Goal: Task Accomplishment & Management: Manage account settings

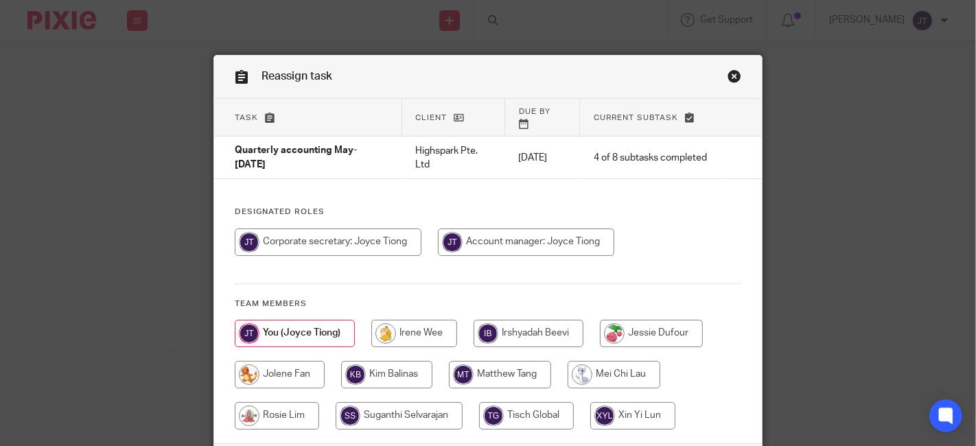
scroll to position [76, 0]
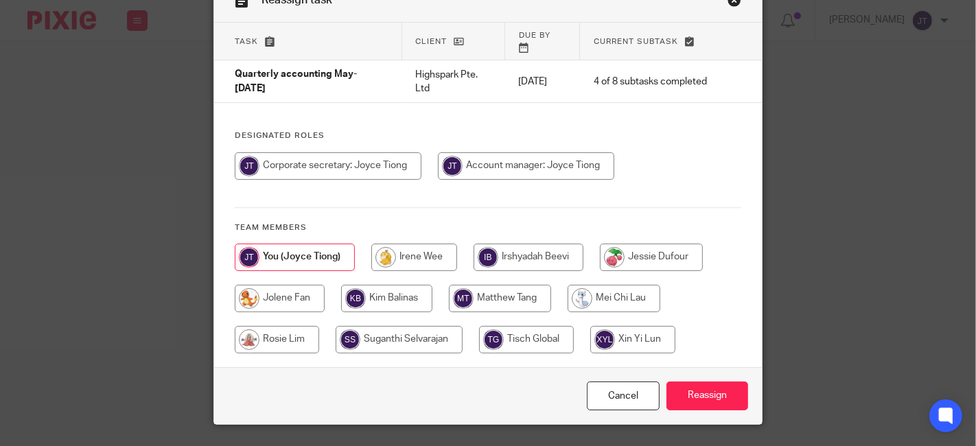
click at [391, 244] on input "radio" at bounding box center [414, 257] width 86 height 27
radio input "true"
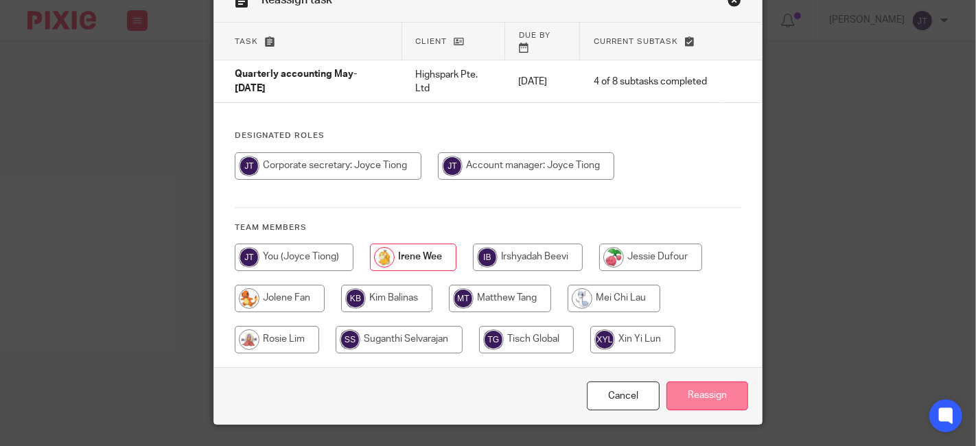
click at [701, 382] on input "Reassign" at bounding box center [707, 397] width 82 height 30
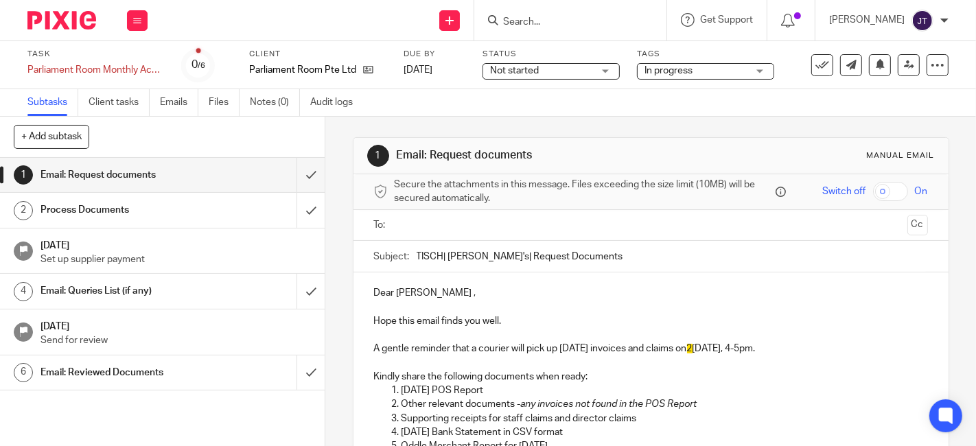
click at [741, 69] on span "In progress" at bounding box center [695, 71] width 103 height 14
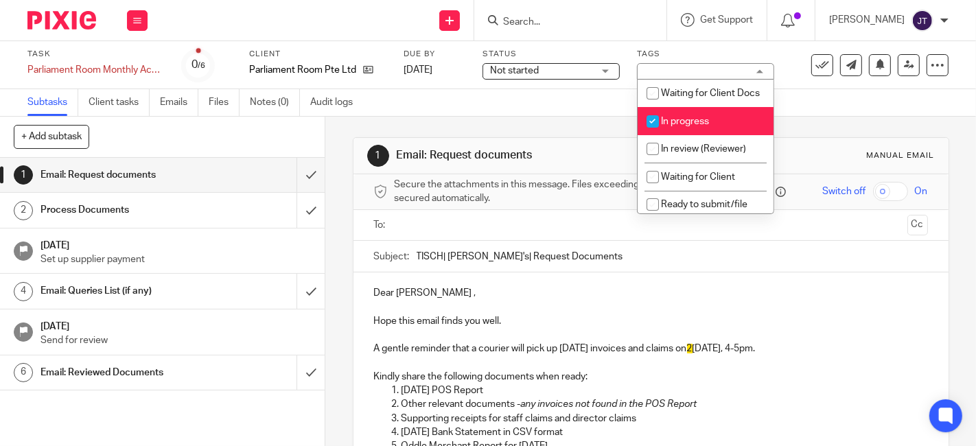
click at [649, 135] on input "checkbox" at bounding box center [653, 121] width 26 height 26
checkbox input "false"
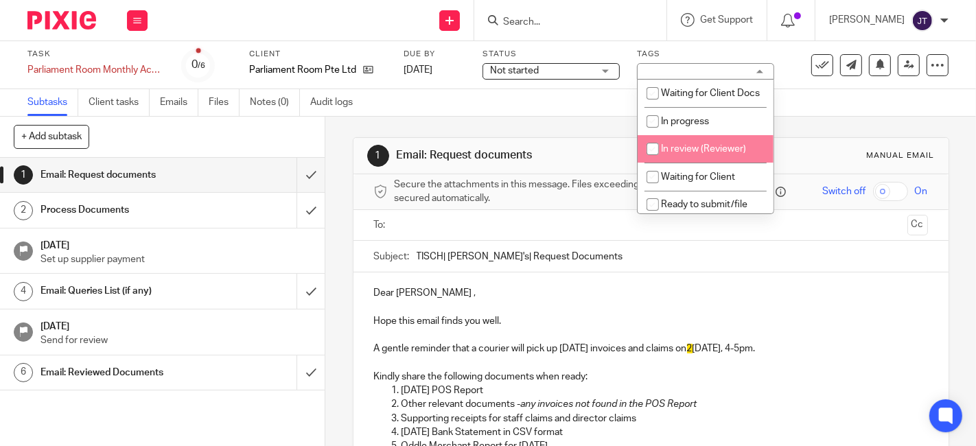
click at [651, 162] on input "checkbox" at bounding box center [653, 149] width 26 height 26
checkbox input "true"
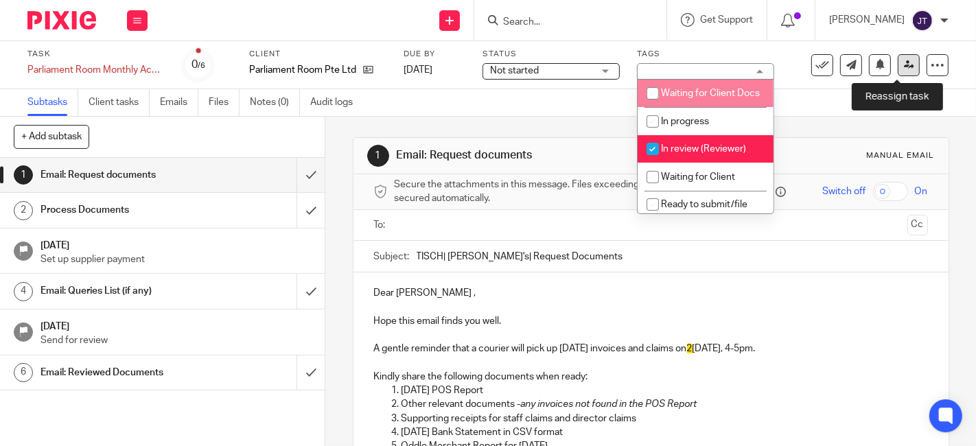
click at [904, 62] on icon at bounding box center [909, 65] width 10 height 10
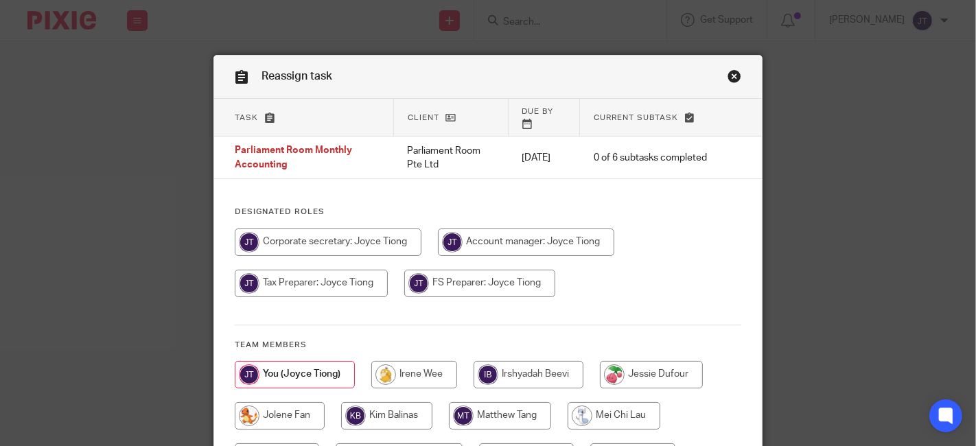
scroll to position [139, 0]
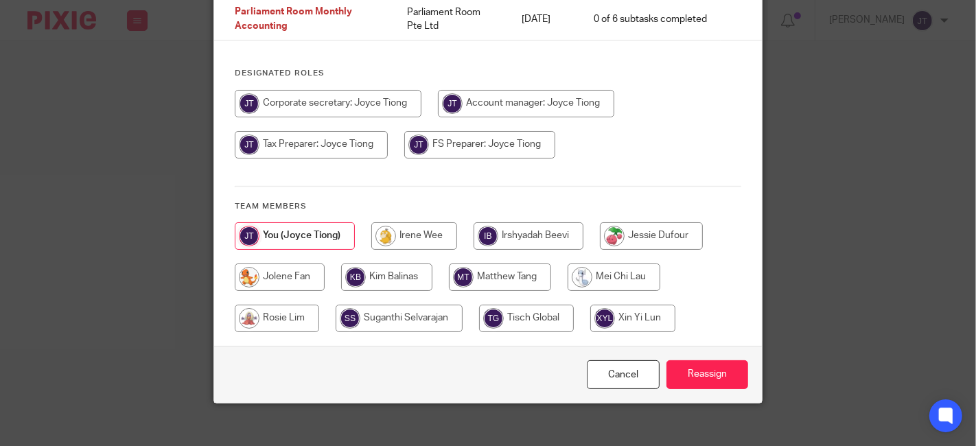
click at [415, 222] on input "radio" at bounding box center [414, 235] width 86 height 27
radio input "true"
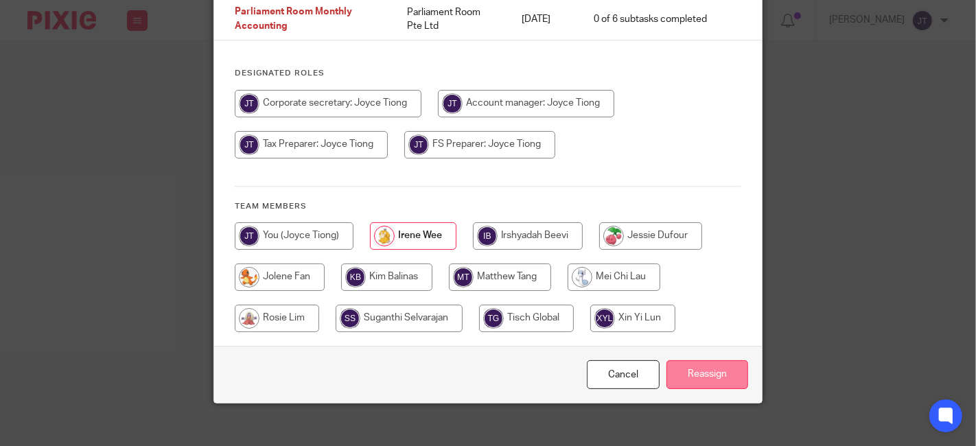
click at [703, 362] on input "Reassign" at bounding box center [707, 375] width 82 height 30
